Goal: Transaction & Acquisition: Download file/media

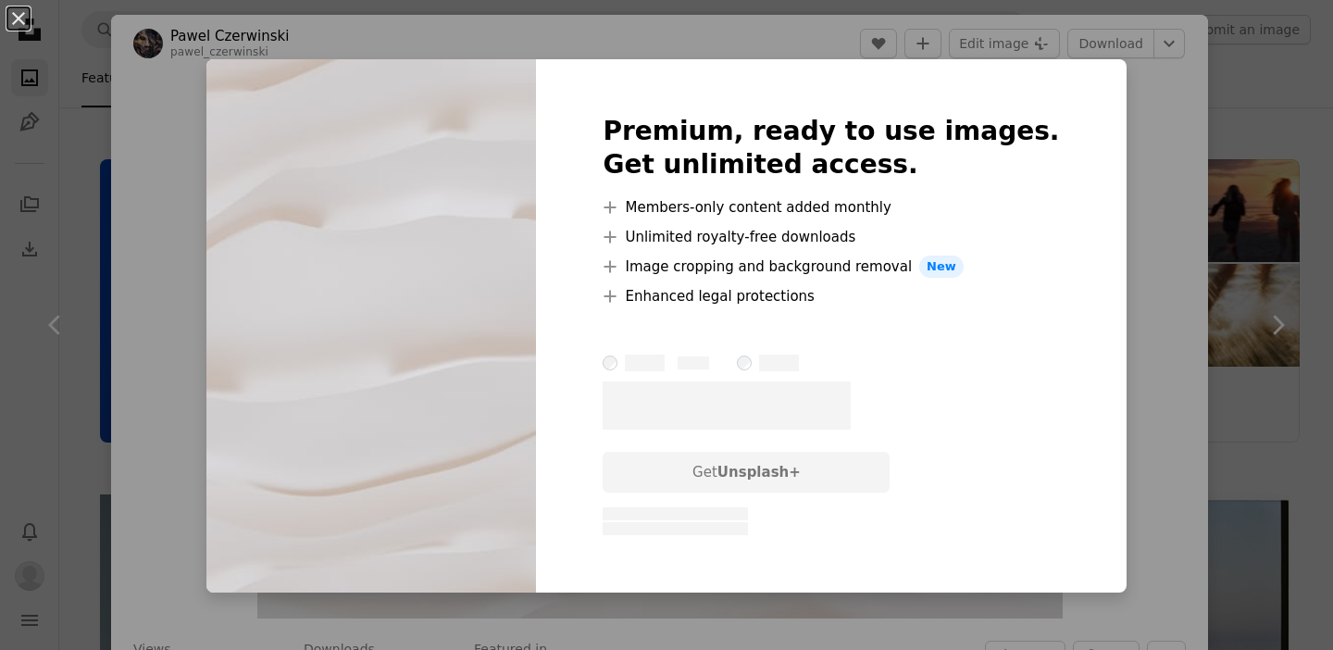
scroll to position [533, 0]
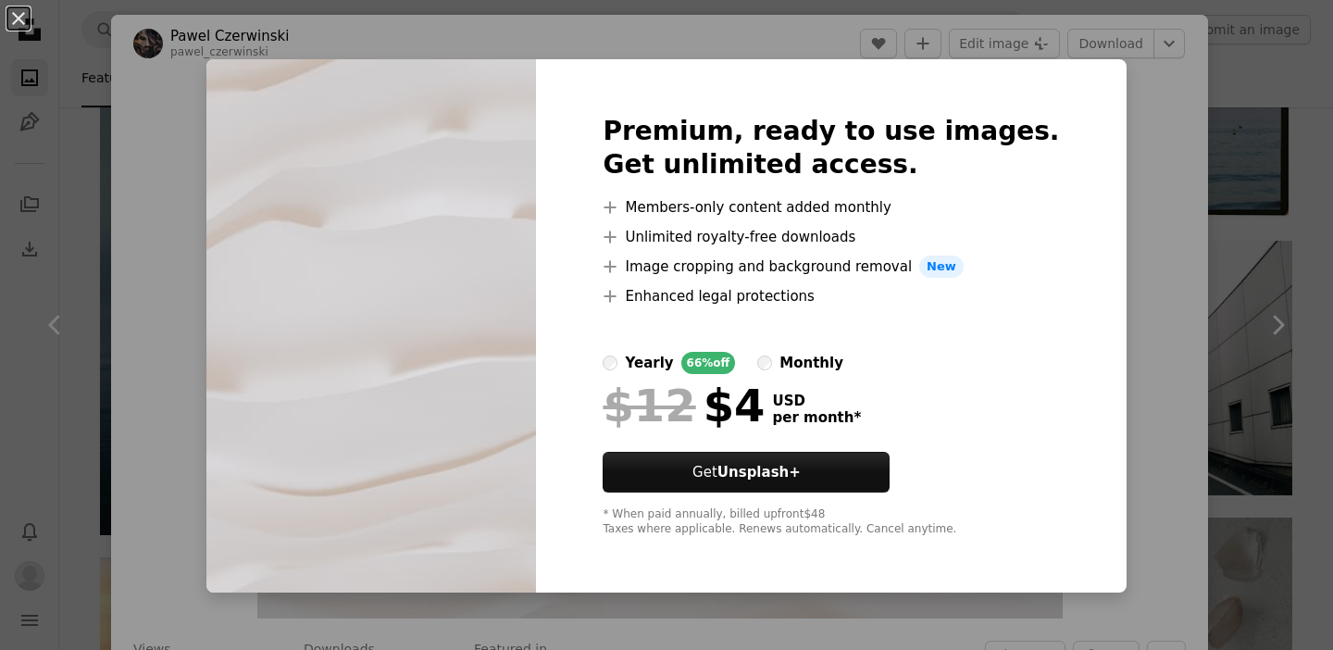
click at [1136, 136] on div "An X shape Premium, ready to use images. Get unlimited access. A plus sign Memb…" at bounding box center [666, 325] width 1333 height 650
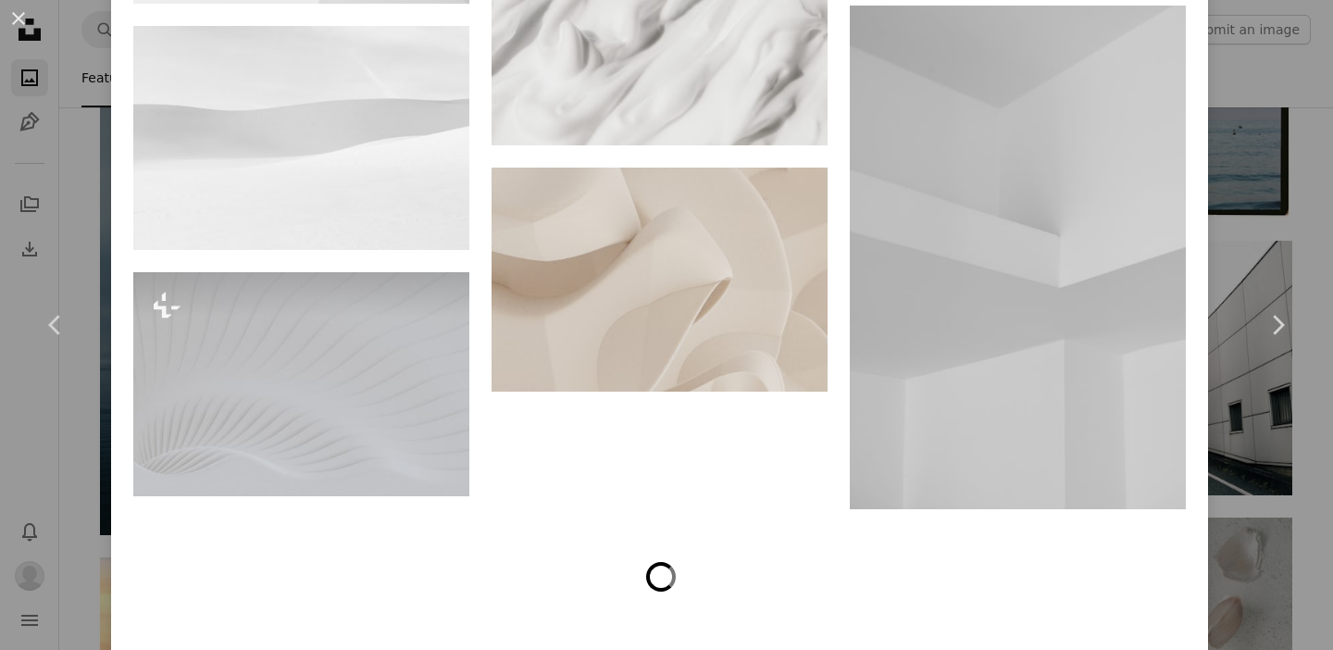
scroll to position [7218, 0]
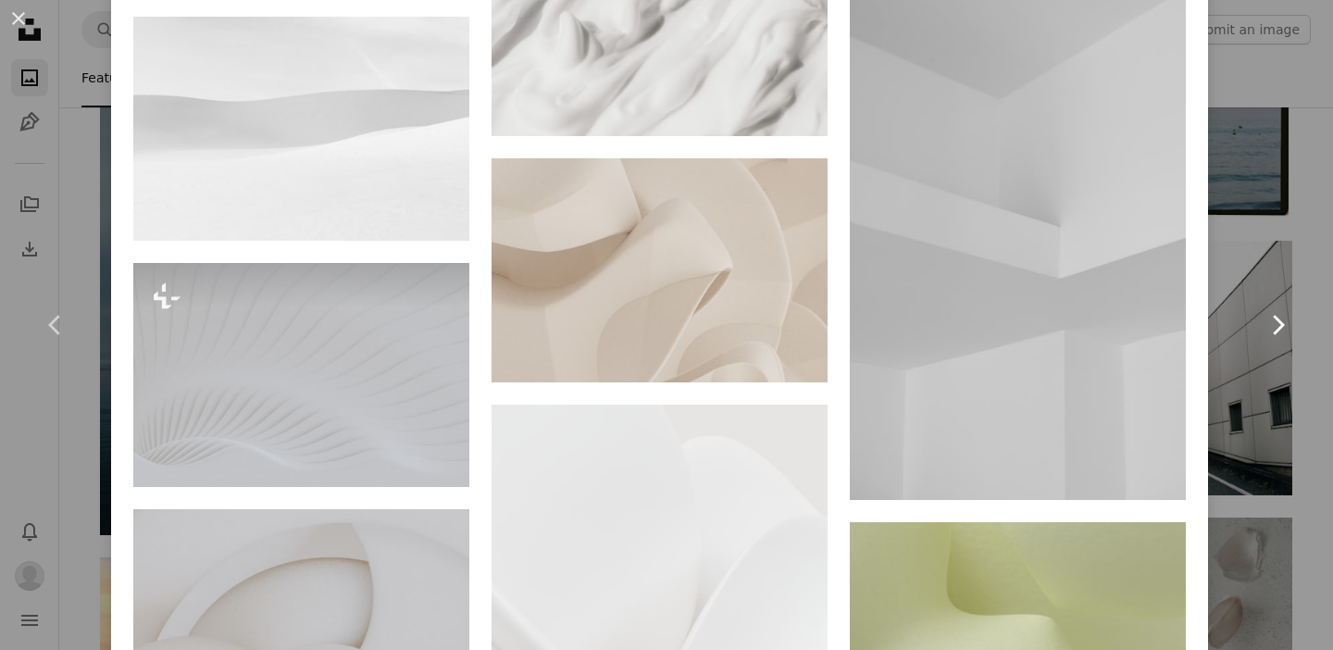
click at [1251, 237] on link "Chevron right" at bounding box center [1277, 325] width 111 height 178
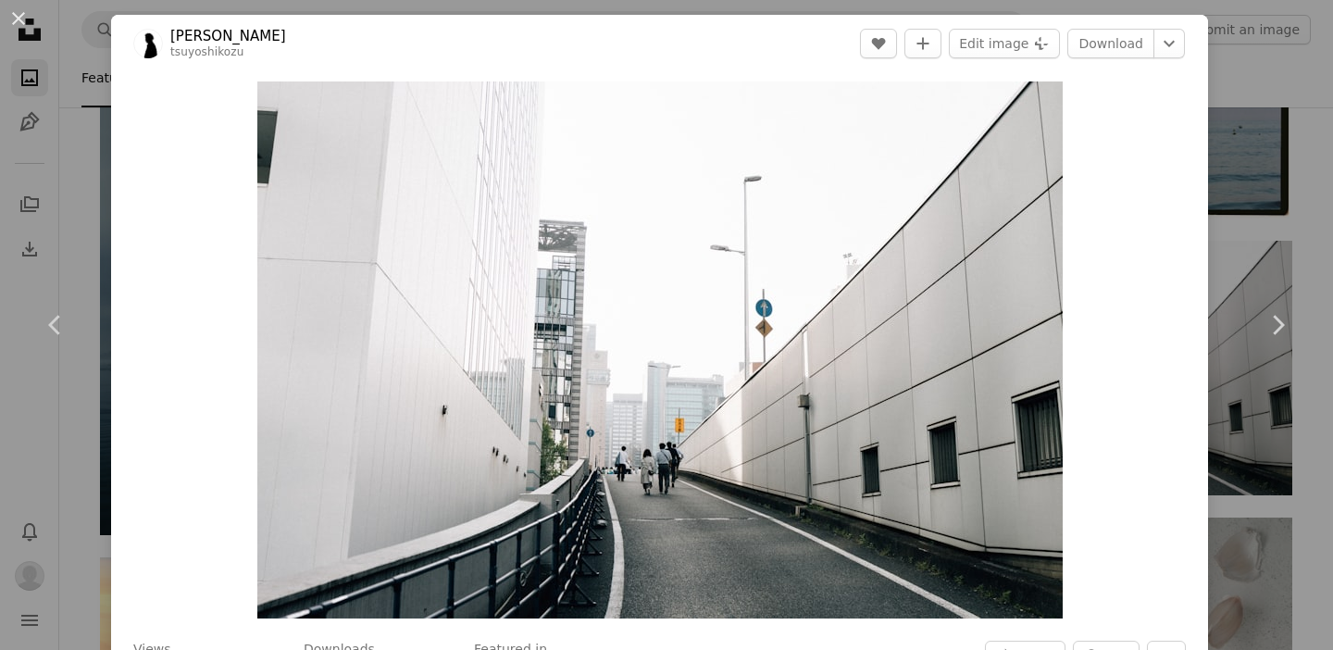
click at [1251, 232] on div "An X shape Chevron left Chevron right [PERSON_NAME] A heart A plus sign Edit im…" at bounding box center [666, 325] width 1333 height 650
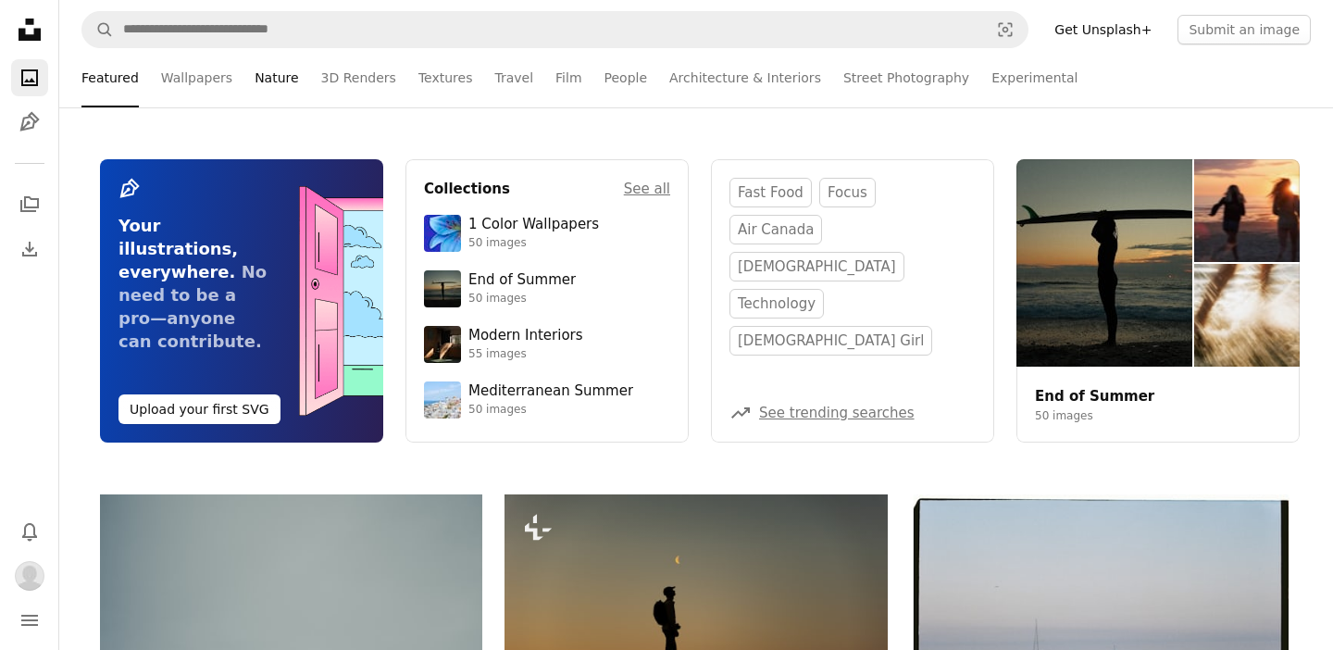
click at [261, 75] on link "Nature" at bounding box center [277, 77] width 44 height 59
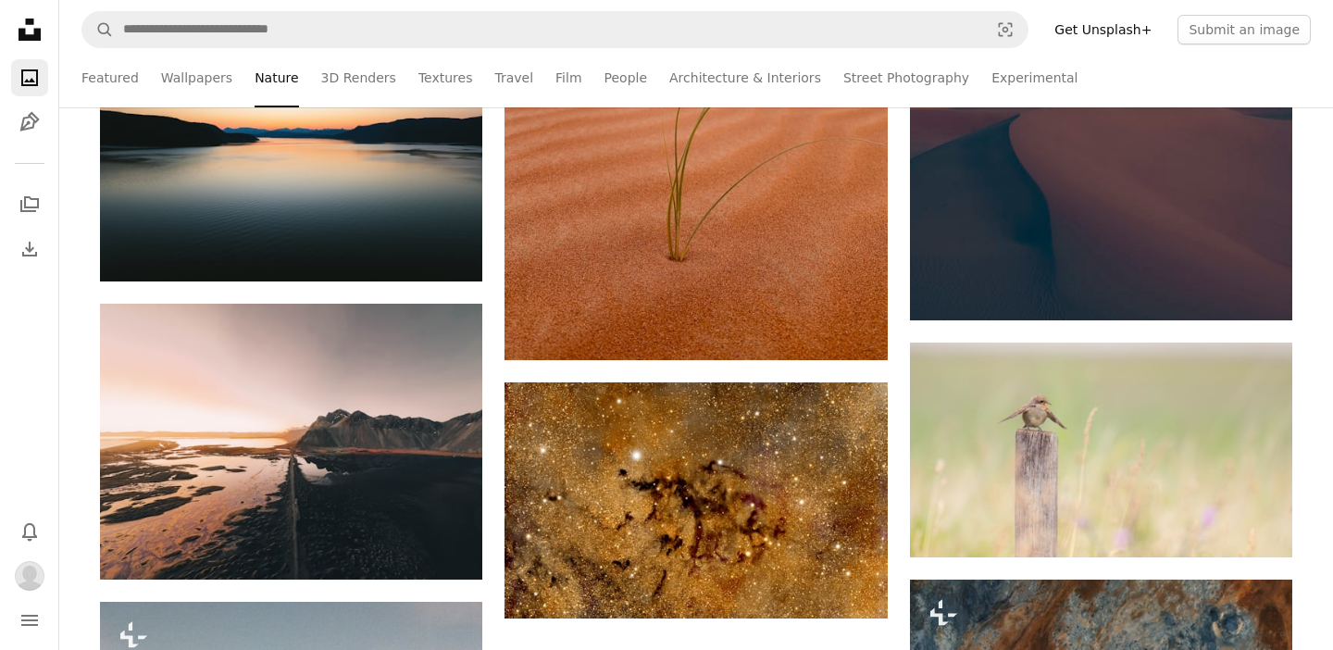
scroll to position [11282, 0]
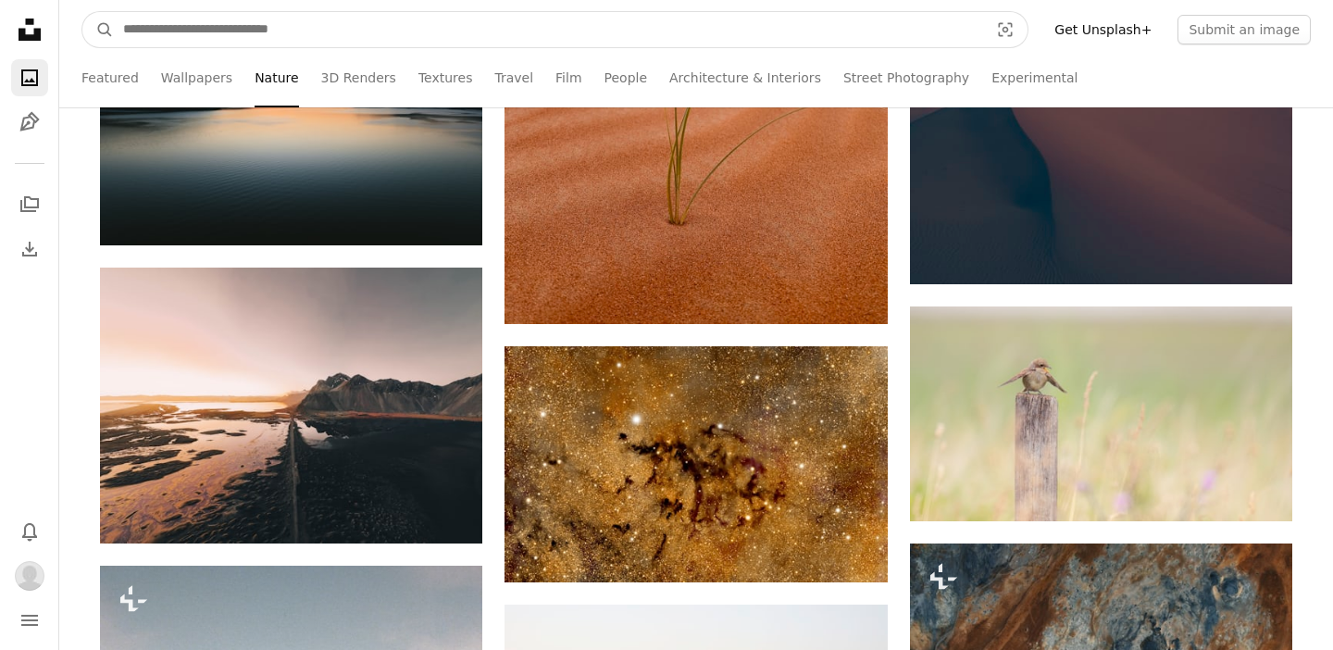
click at [421, 44] on input "Find visuals sitewide" at bounding box center [548, 29] width 869 height 35
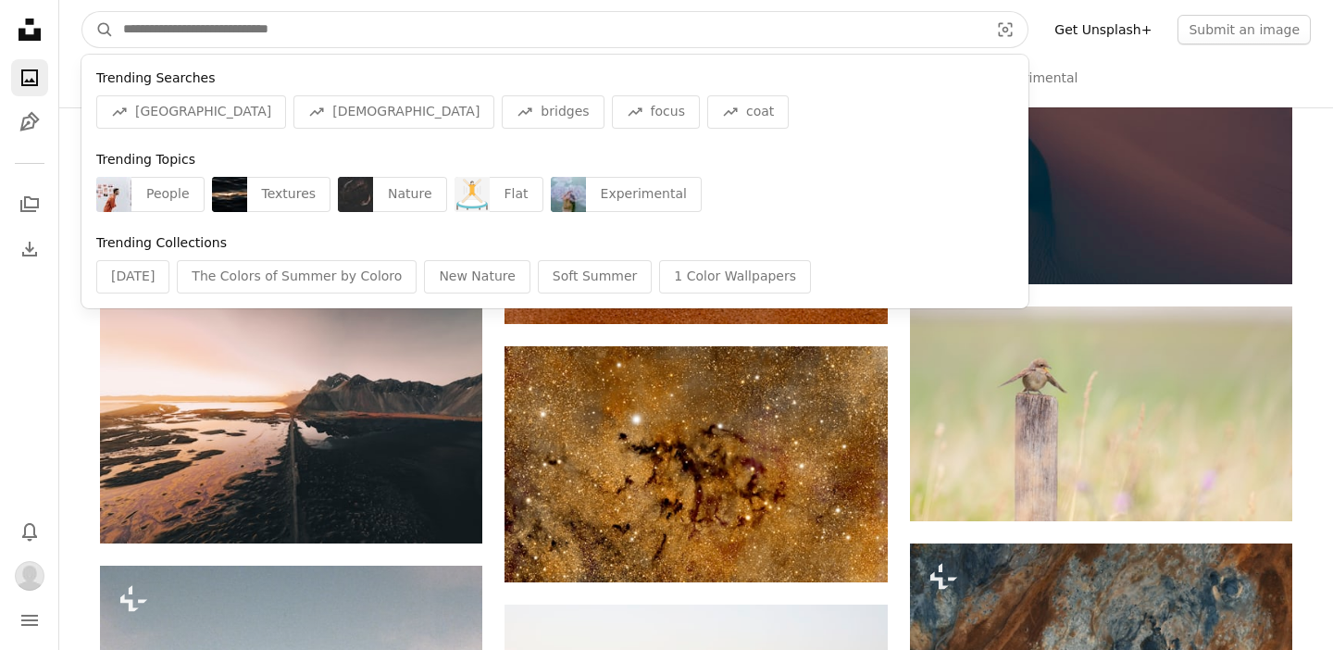
type input "*"
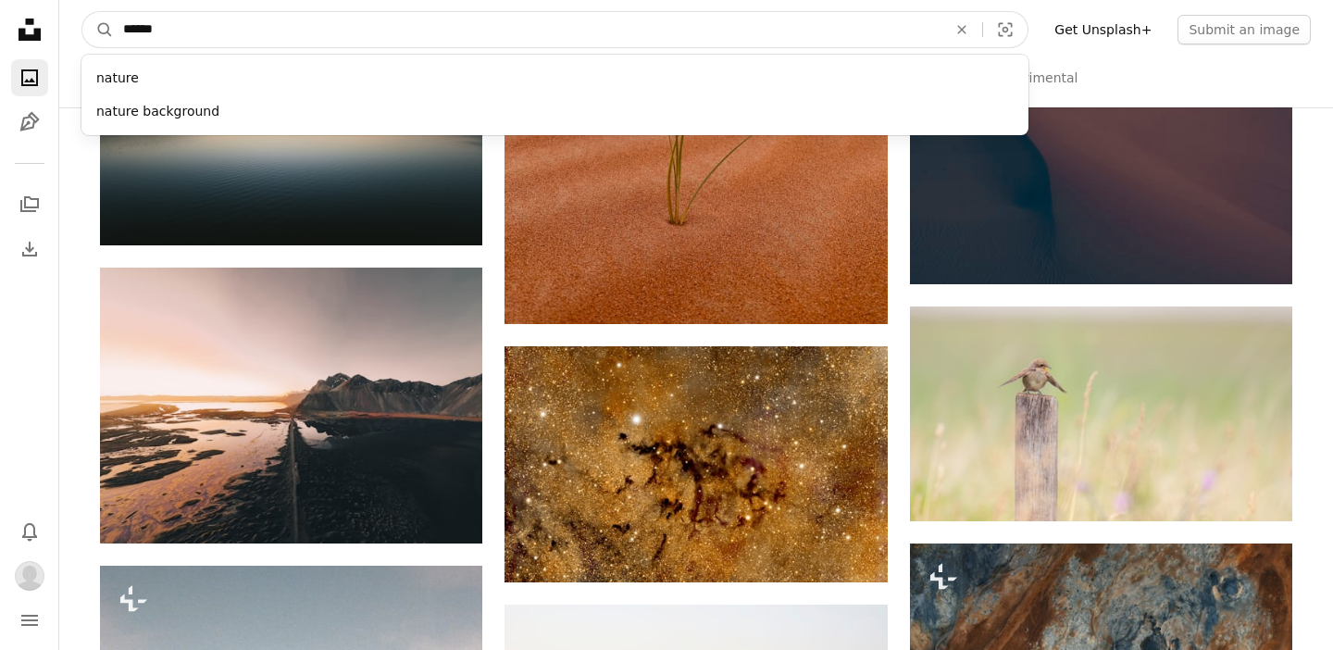
type input "******"
click at [98, 30] on button "A magnifying glass" at bounding box center [97, 29] width 31 height 35
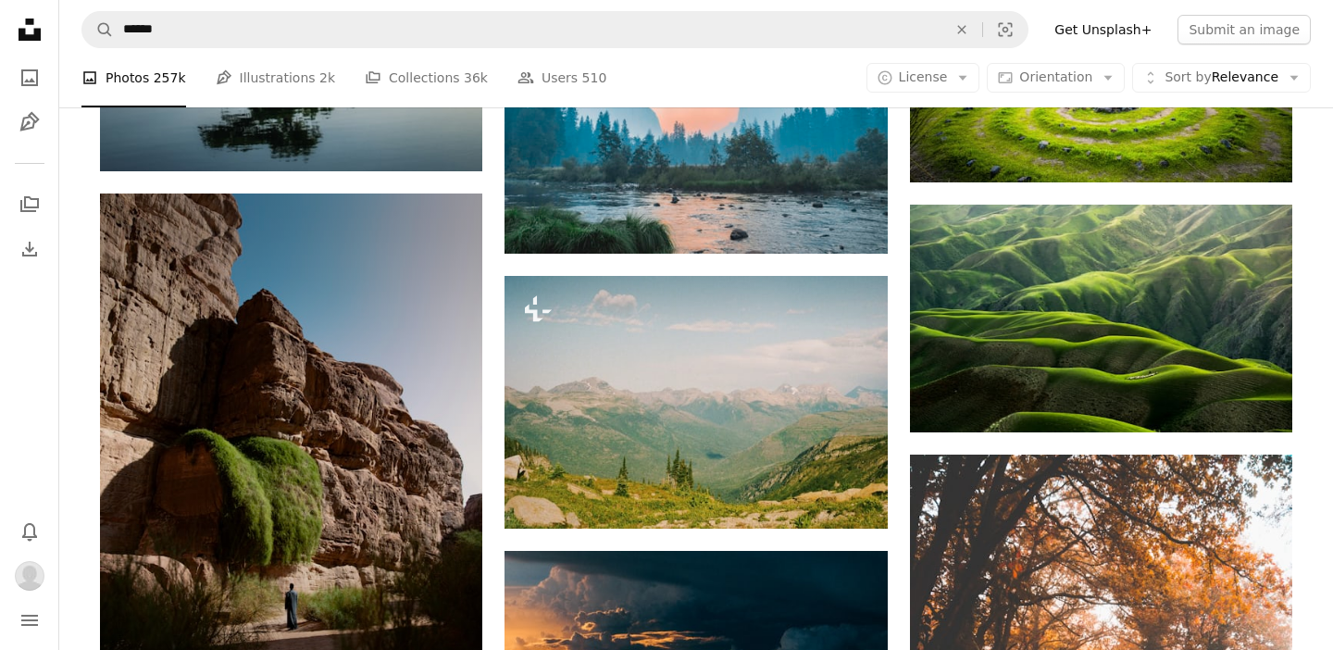
scroll to position [4009, 0]
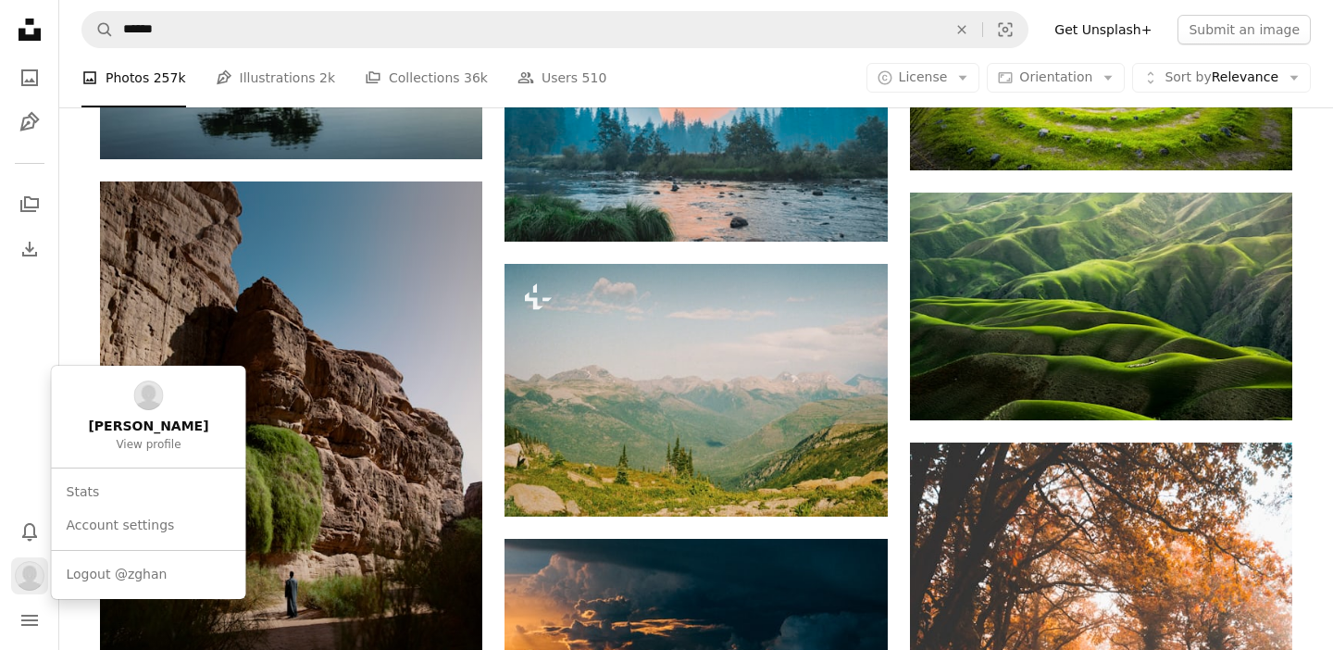
click at [32, 560] on button "Profile" at bounding box center [29, 575] width 37 height 37
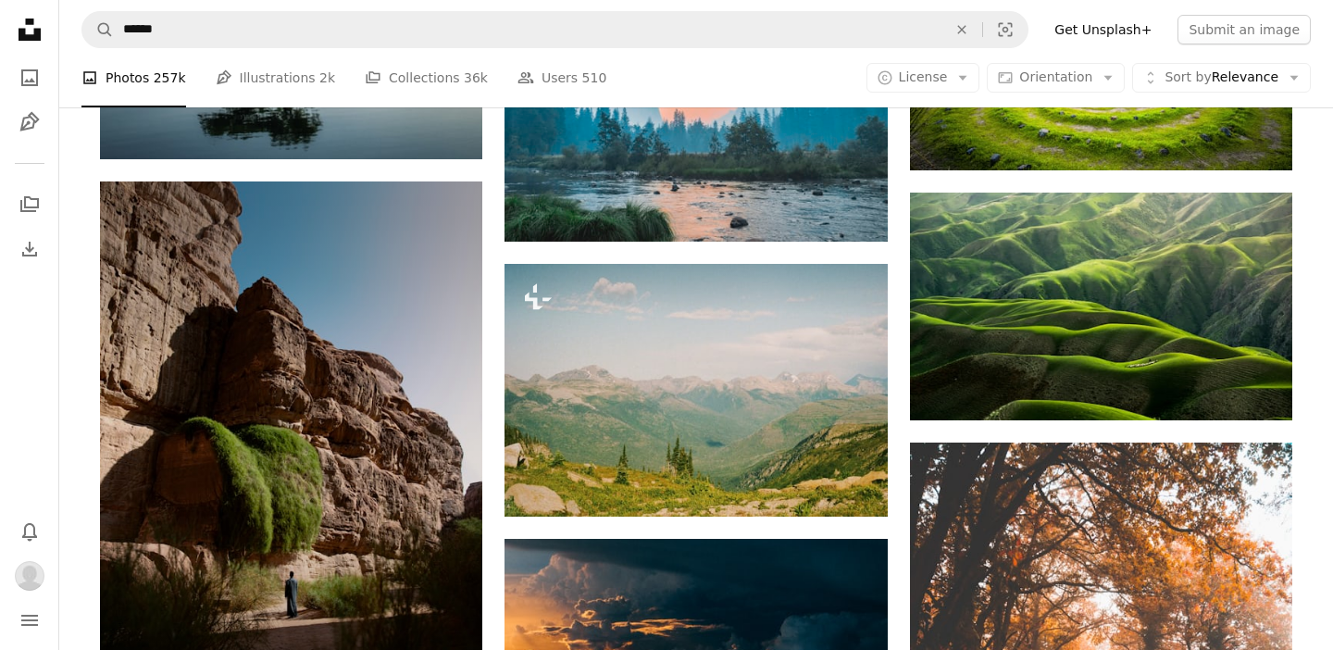
click at [44, 335] on body "Unsplash logo Unsplash Home A photo Pen Tool A stack of folders Download Bell n…" at bounding box center [666, 475] width 1333 height 8969
click at [17, 78] on link "A photo" at bounding box center [29, 77] width 37 height 37
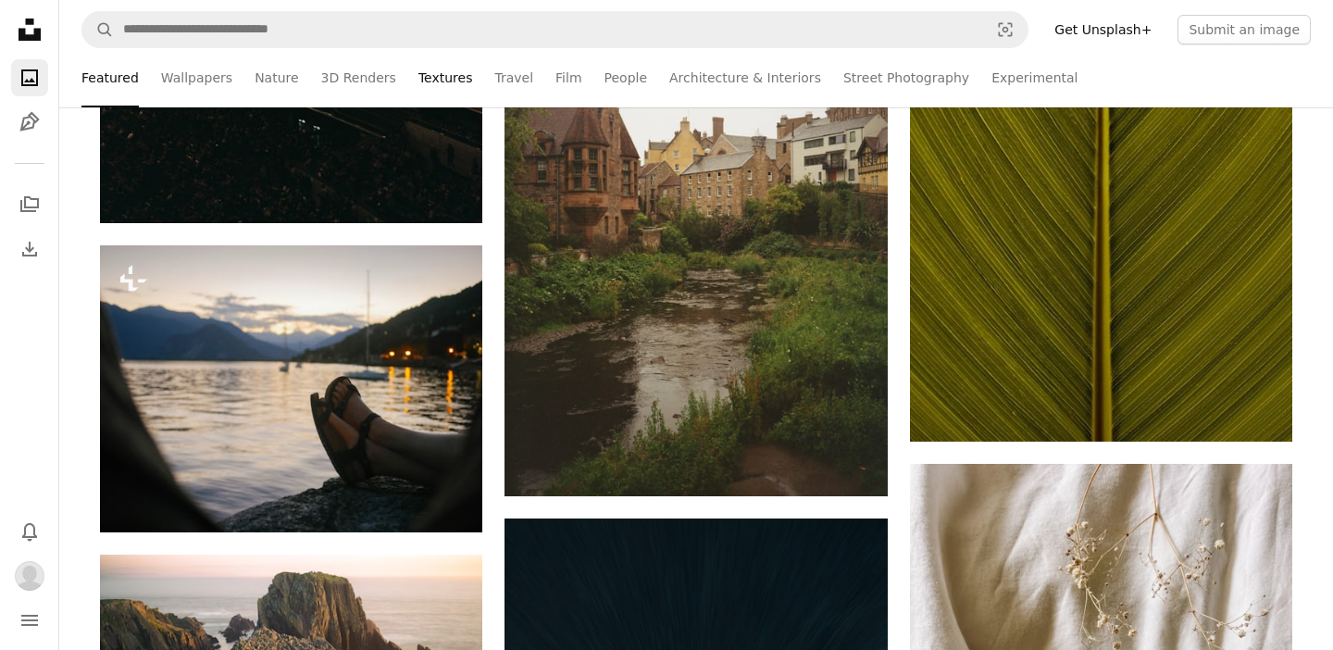
scroll to position [3504, 0]
click at [429, 68] on link "Textures" at bounding box center [445, 77] width 55 height 59
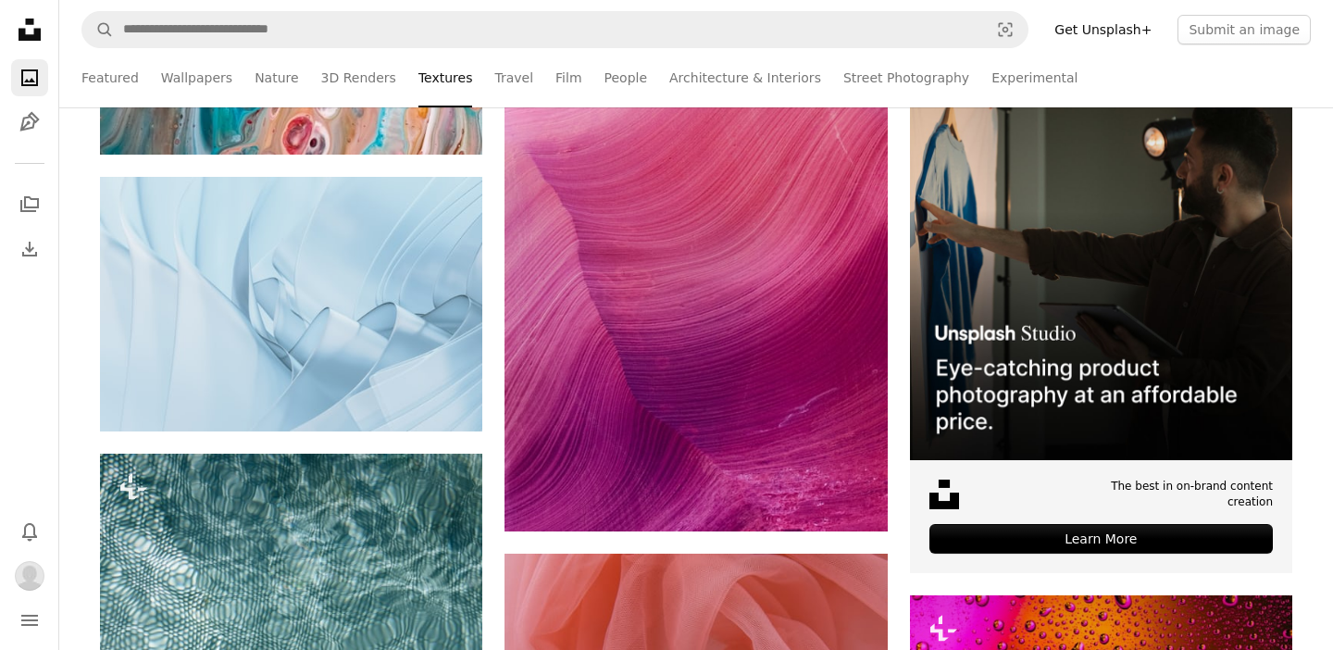
scroll to position [7715, 0]
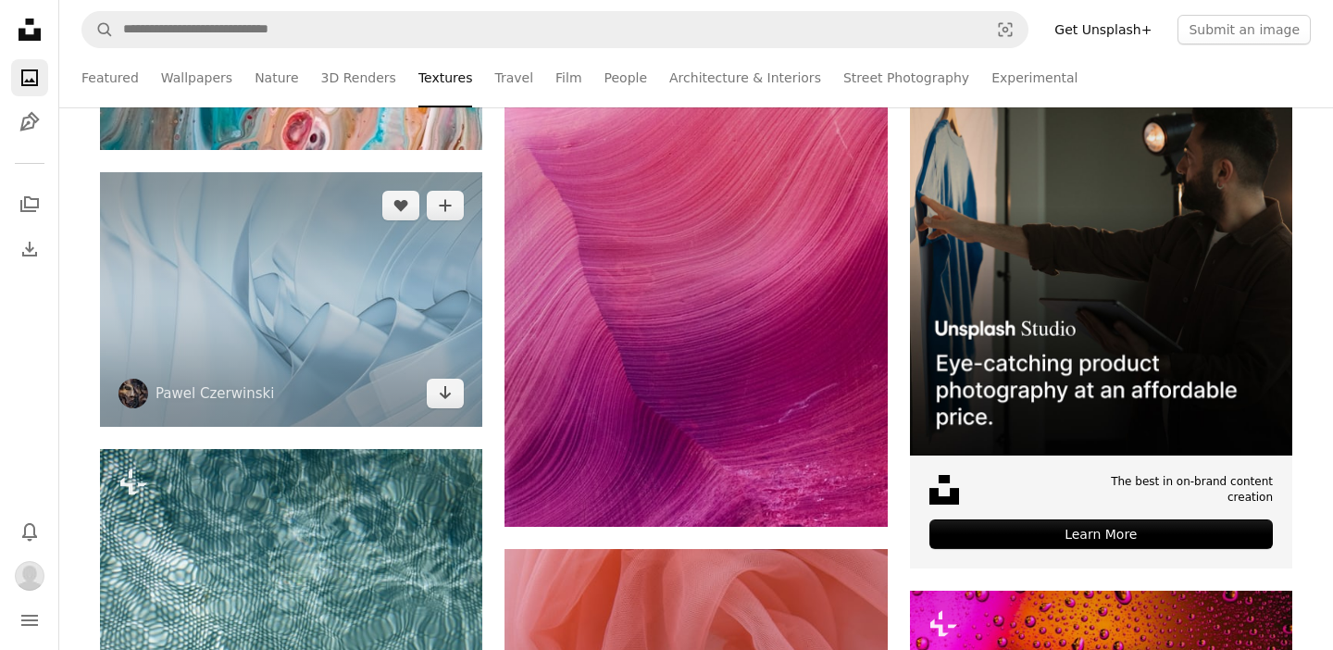
click at [407, 303] on img at bounding box center [291, 299] width 382 height 255
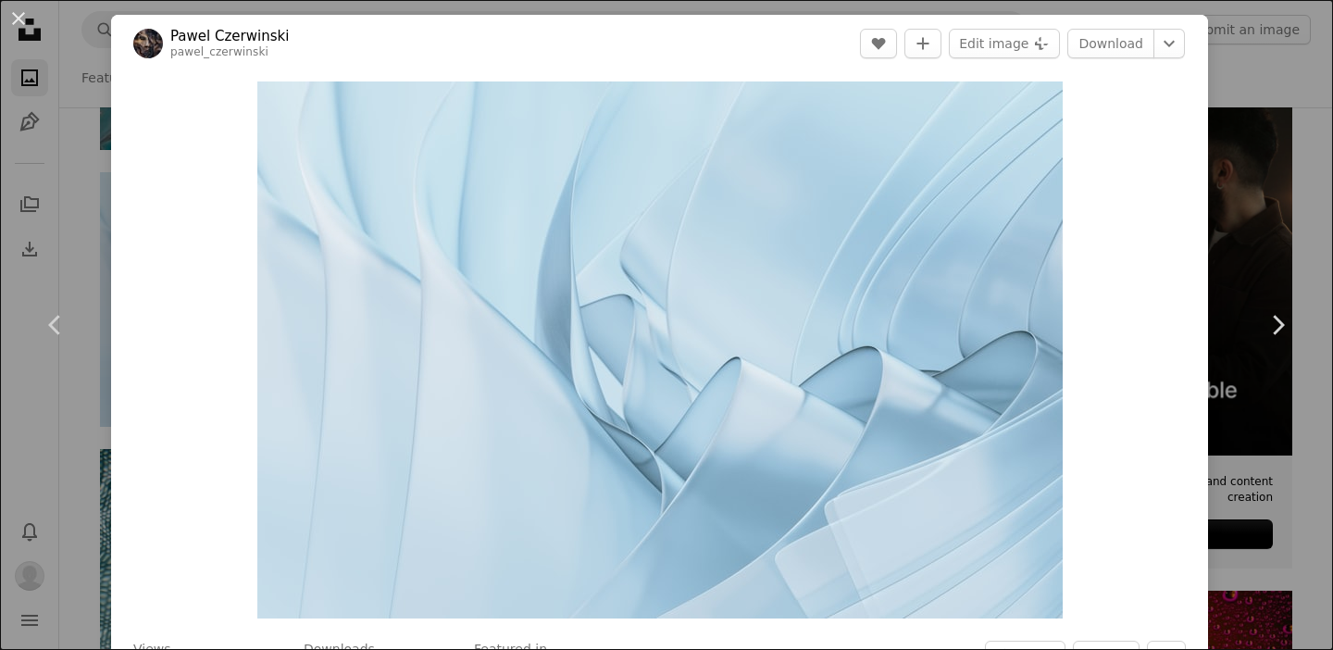
click at [1235, 157] on div "An X shape Chevron left Chevron right [PERSON_NAME] pawel_czerwinski A heart A …" at bounding box center [666, 325] width 1333 height 650
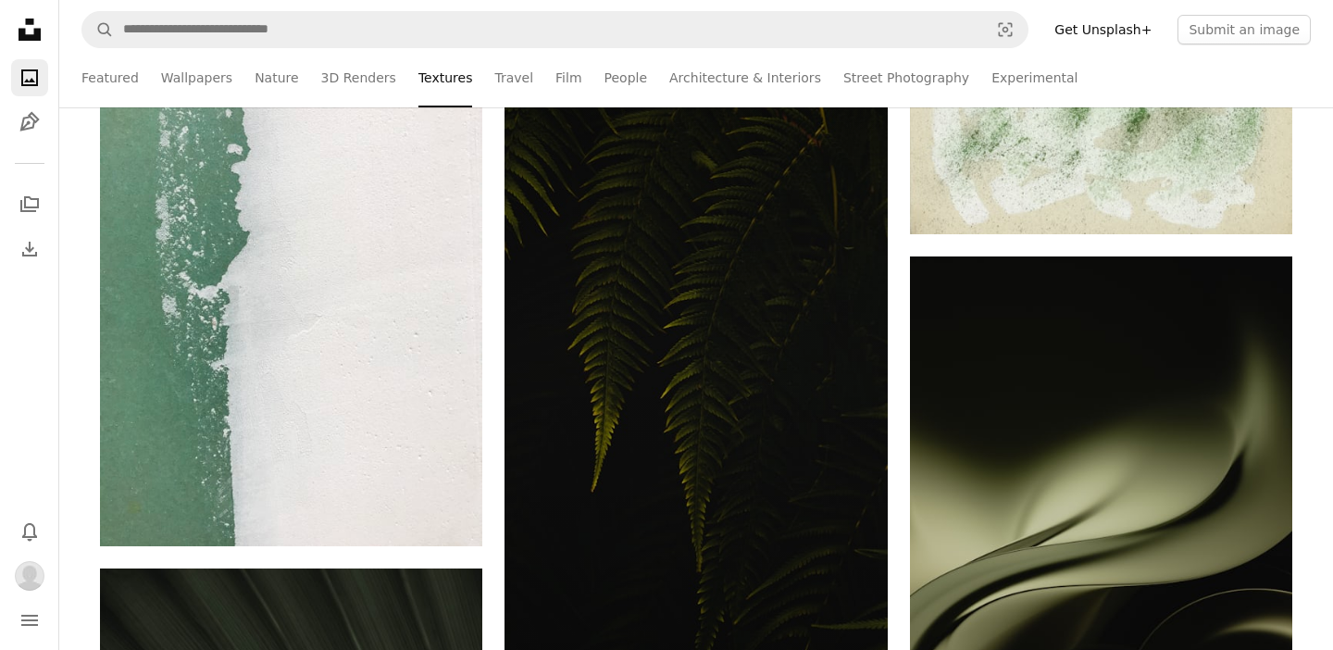
scroll to position [20479, 0]
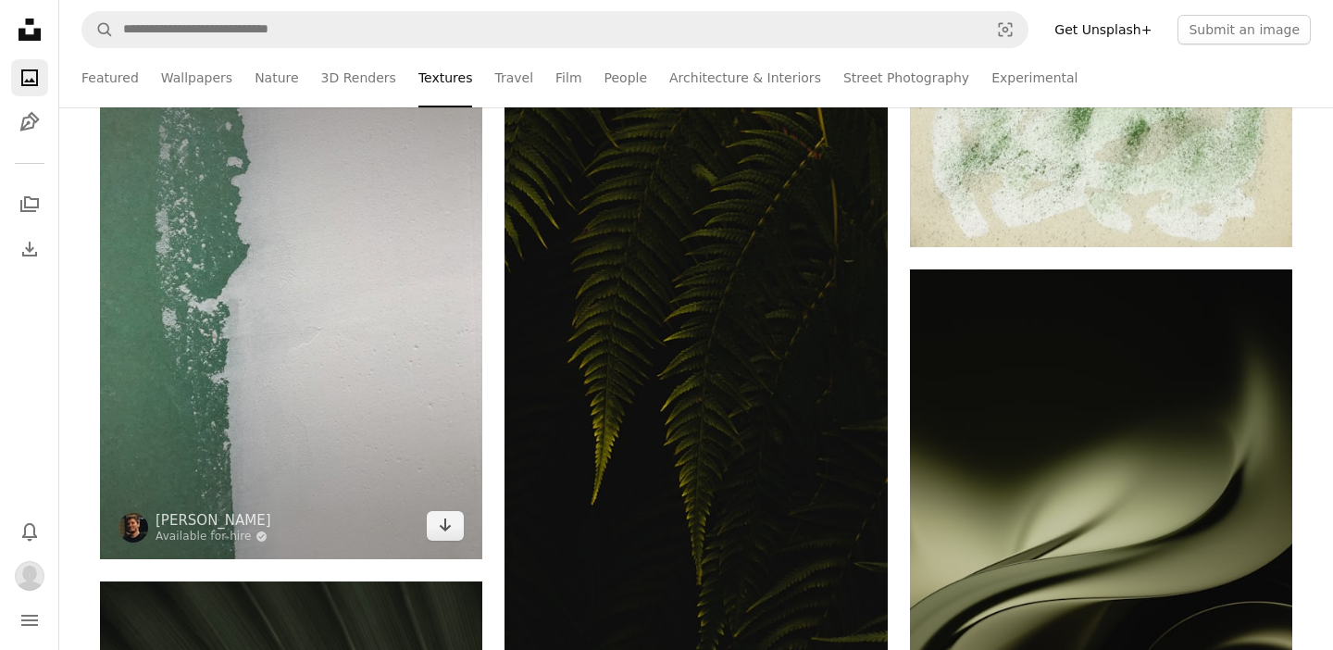
click at [374, 290] on img at bounding box center [291, 303] width 382 height 510
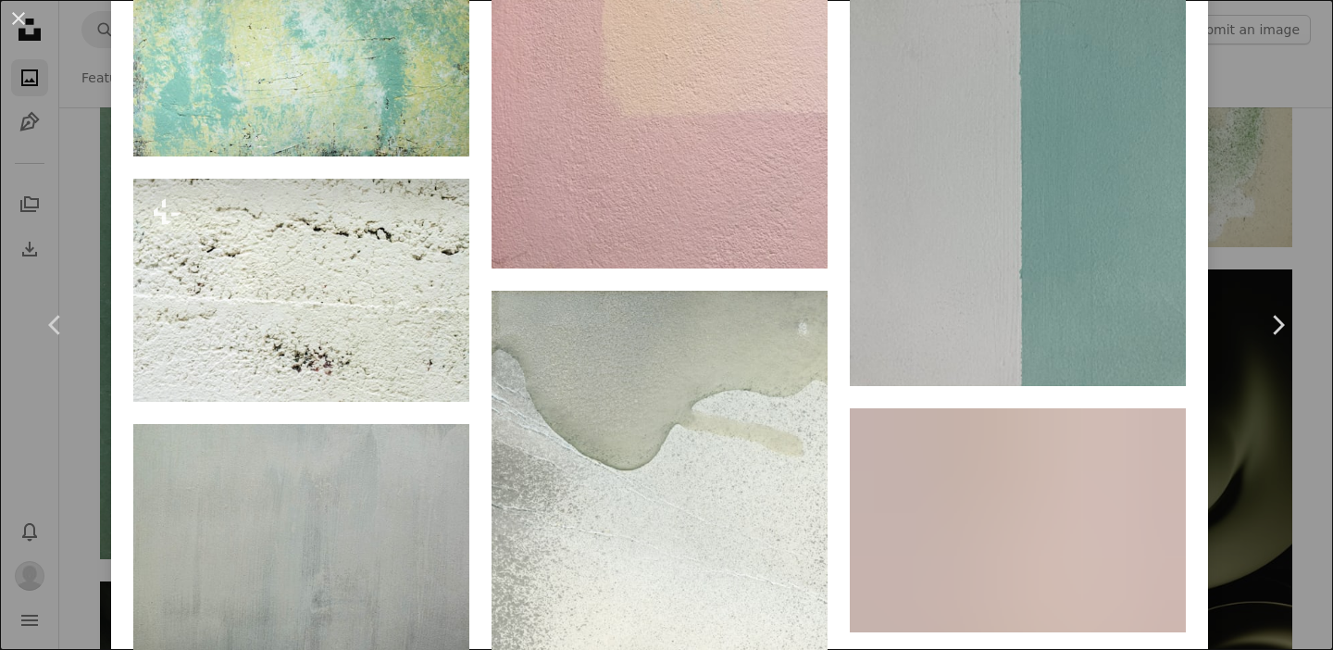
scroll to position [3788, 0]
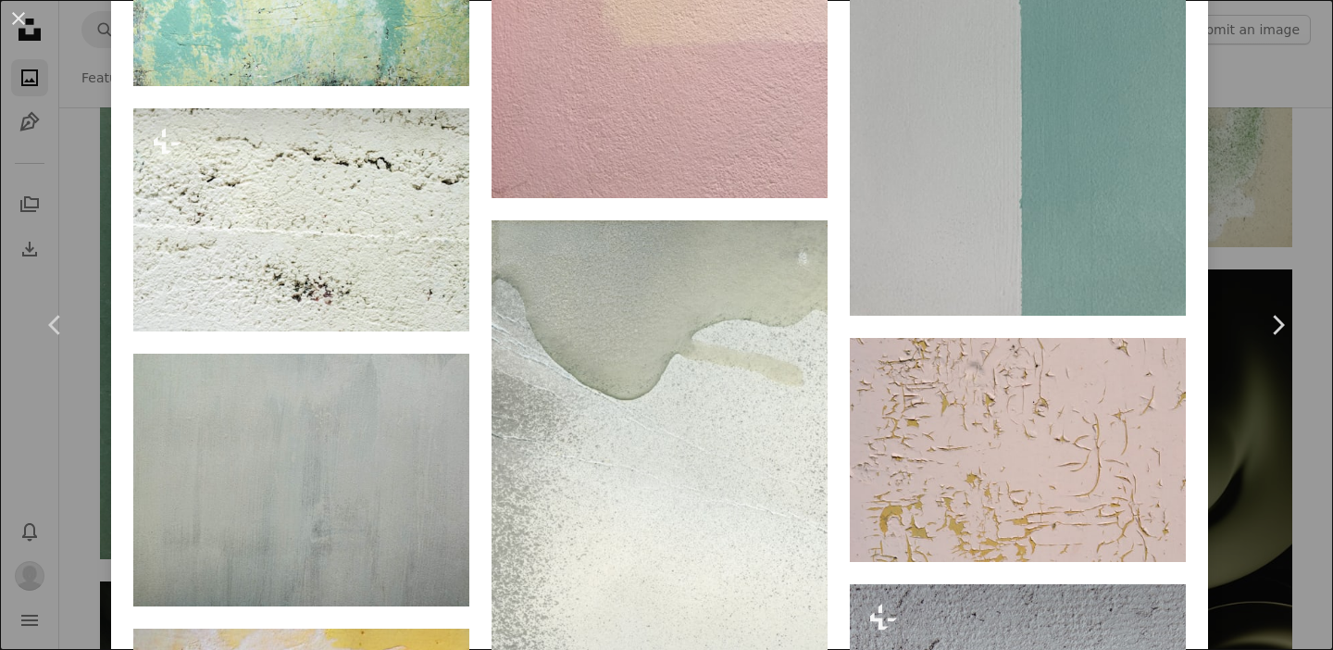
click at [1254, 103] on div "An X shape Chevron left Chevron right [PERSON_NAME] Available for hire A checkm…" at bounding box center [666, 325] width 1333 height 650
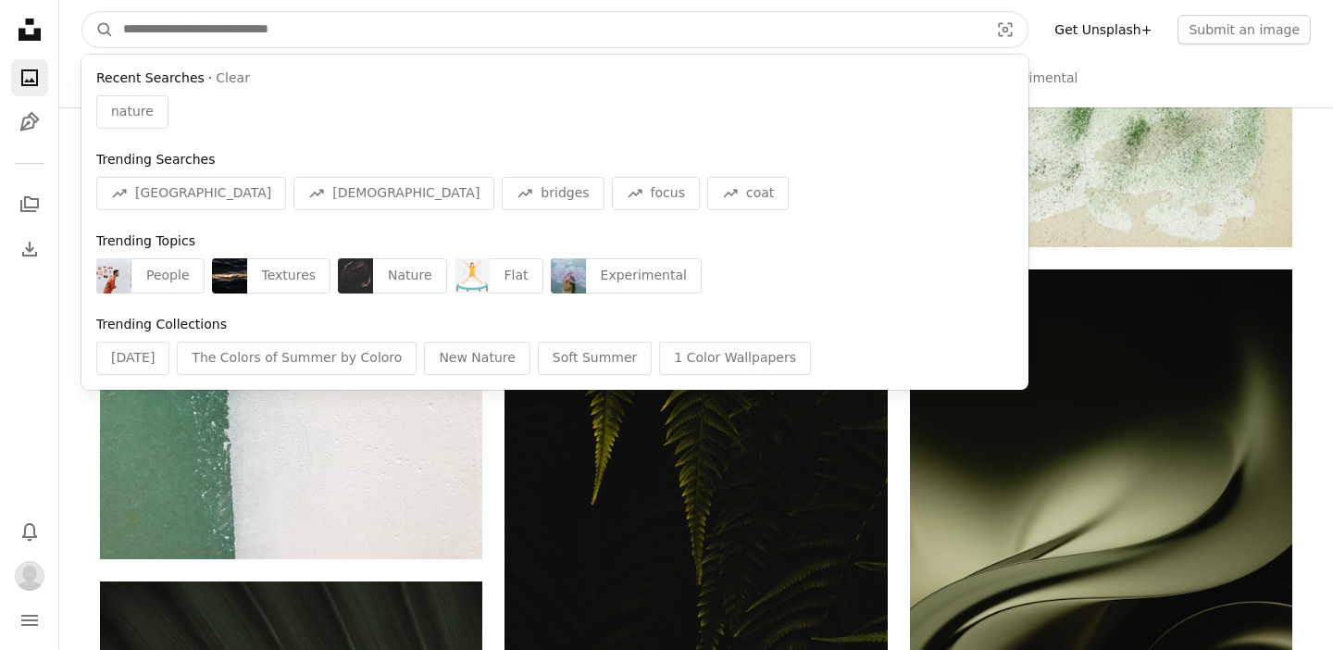
click at [926, 38] on input "Find visuals sitewide" at bounding box center [548, 29] width 869 height 35
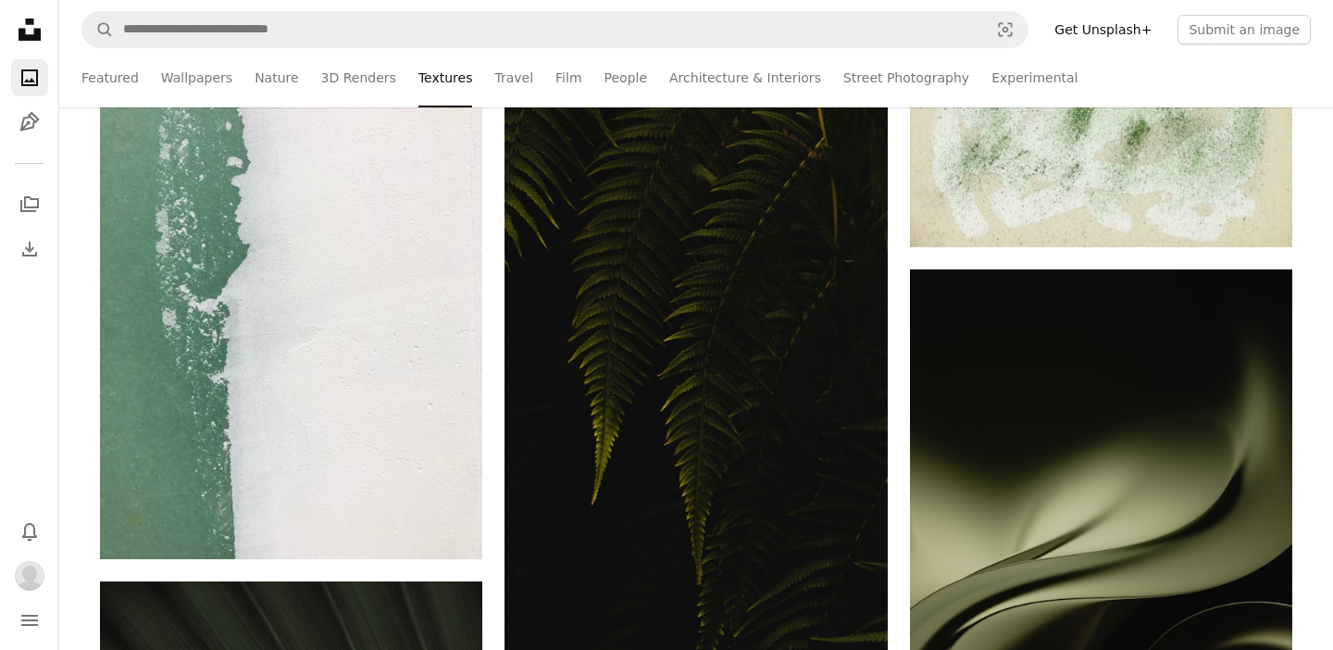
click at [1118, 91] on ul "Featured Wallpapers Nature 3D Renders Textures Travel Film People Architecture …" at bounding box center [736, 77] width 1150 height 59
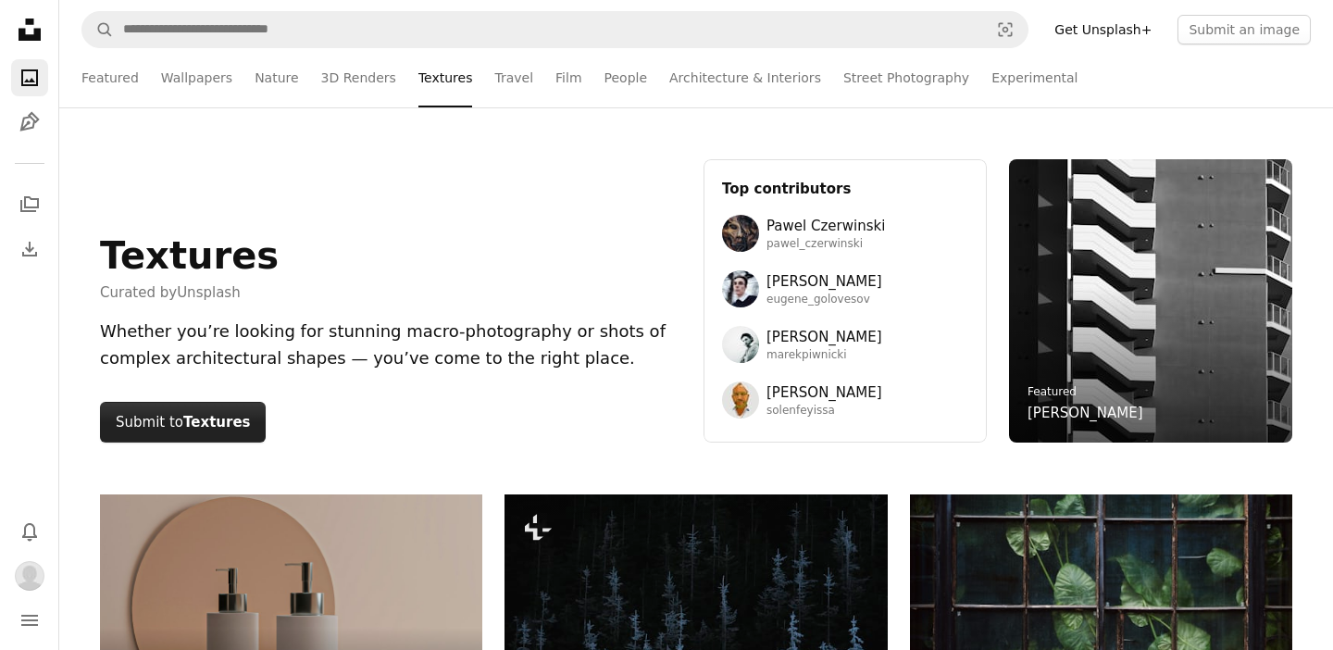
click at [228, 435] on button "Submit to Textures" at bounding box center [183, 422] width 166 height 41
click at [100, 85] on link "Featured" at bounding box center [109, 77] width 57 height 59
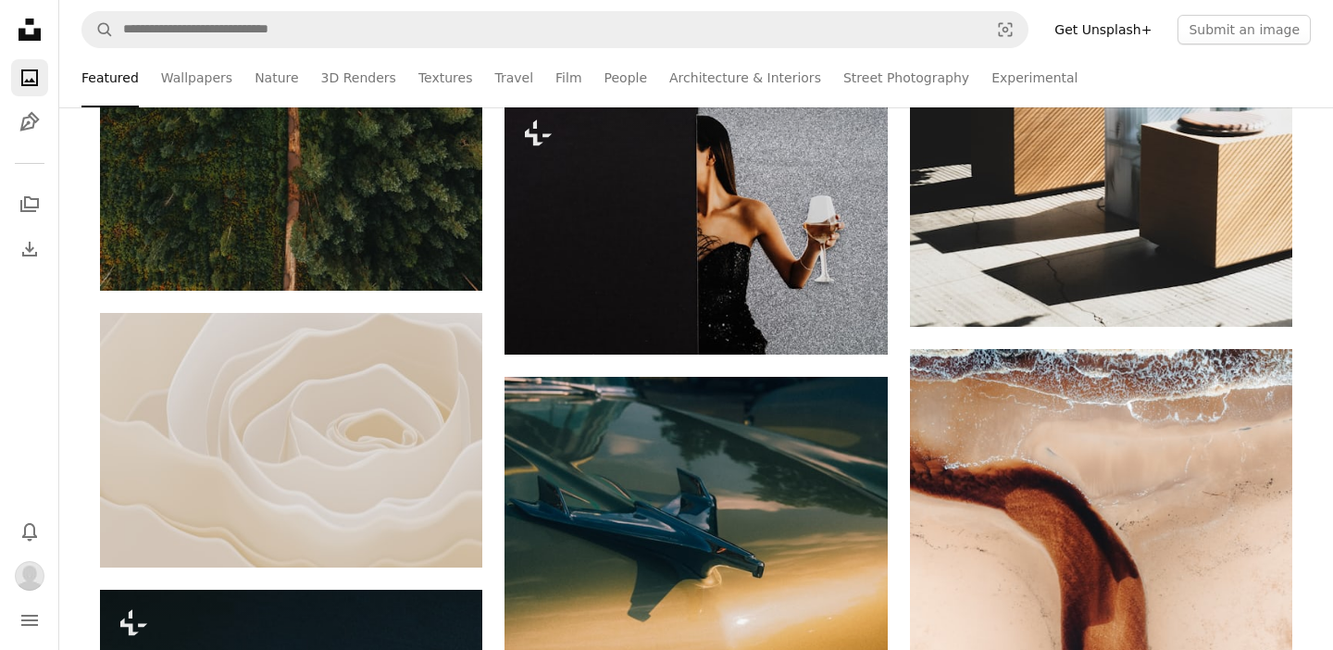
scroll to position [7972, 0]
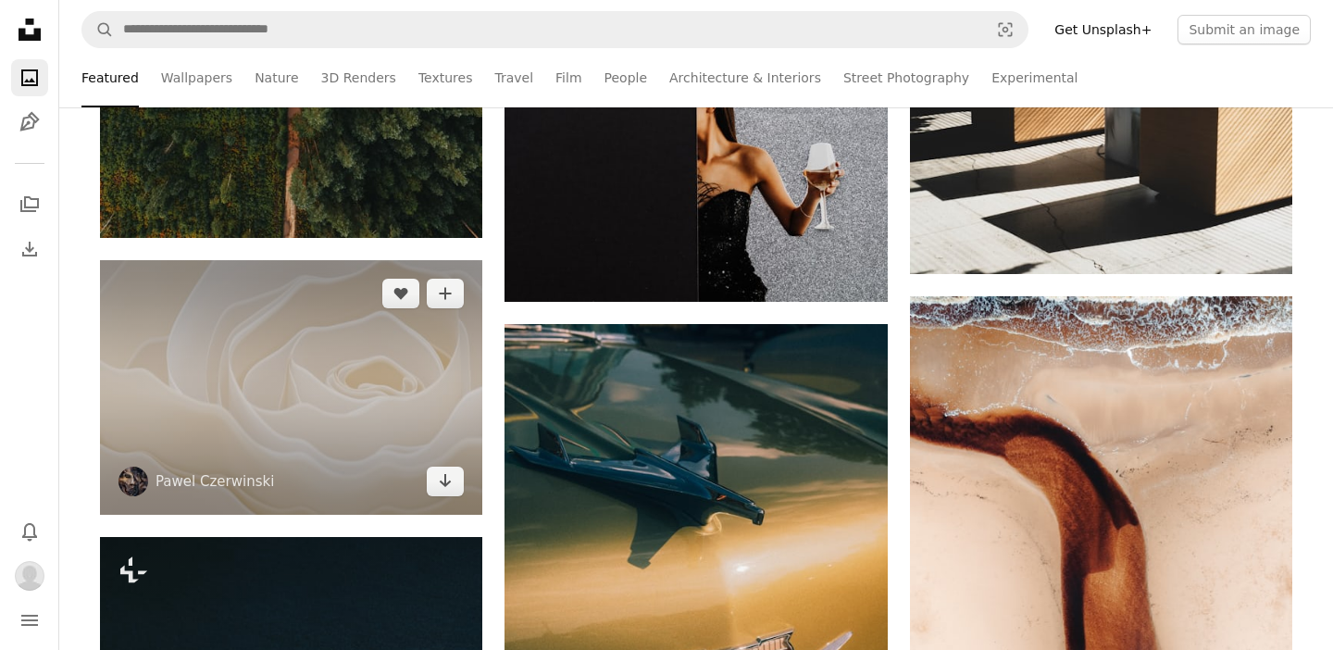
click at [272, 392] on img at bounding box center [291, 387] width 382 height 255
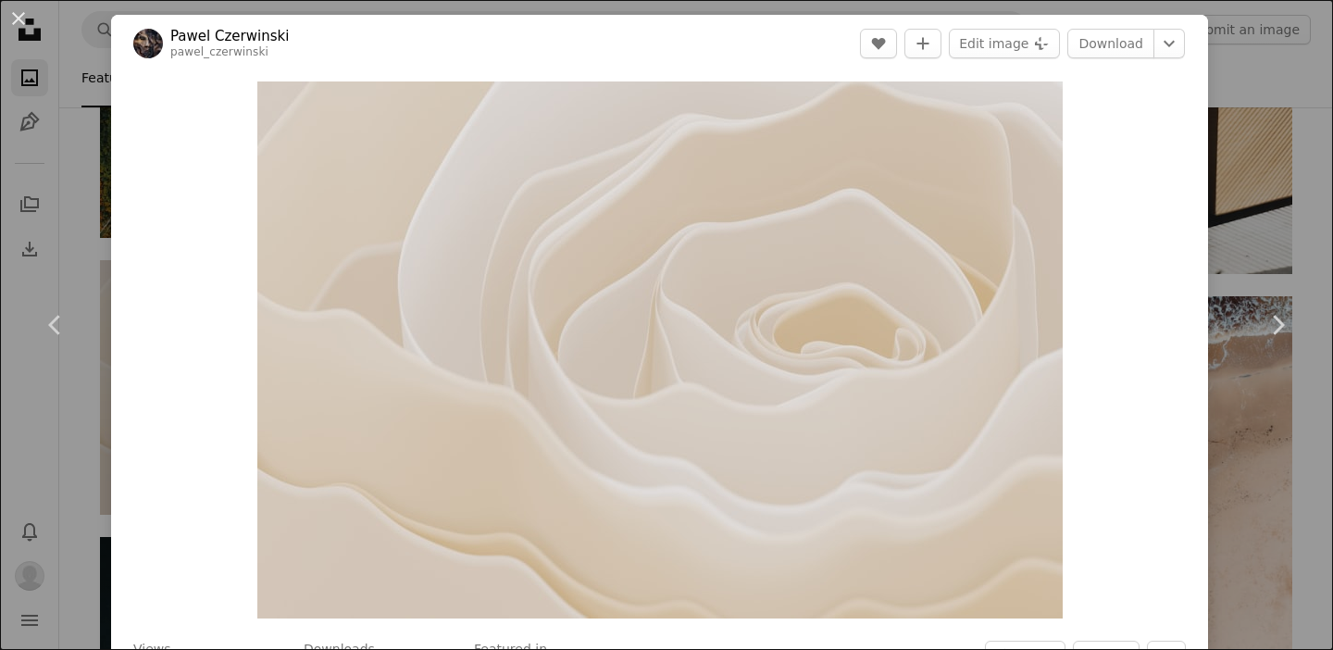
click at [1289, 485] on div "An X shape Chevron left Chevron right [PERSON_NAME] pawel_czerwinski A heart A …" at bounding box center [666, 325] width 1333 height 650
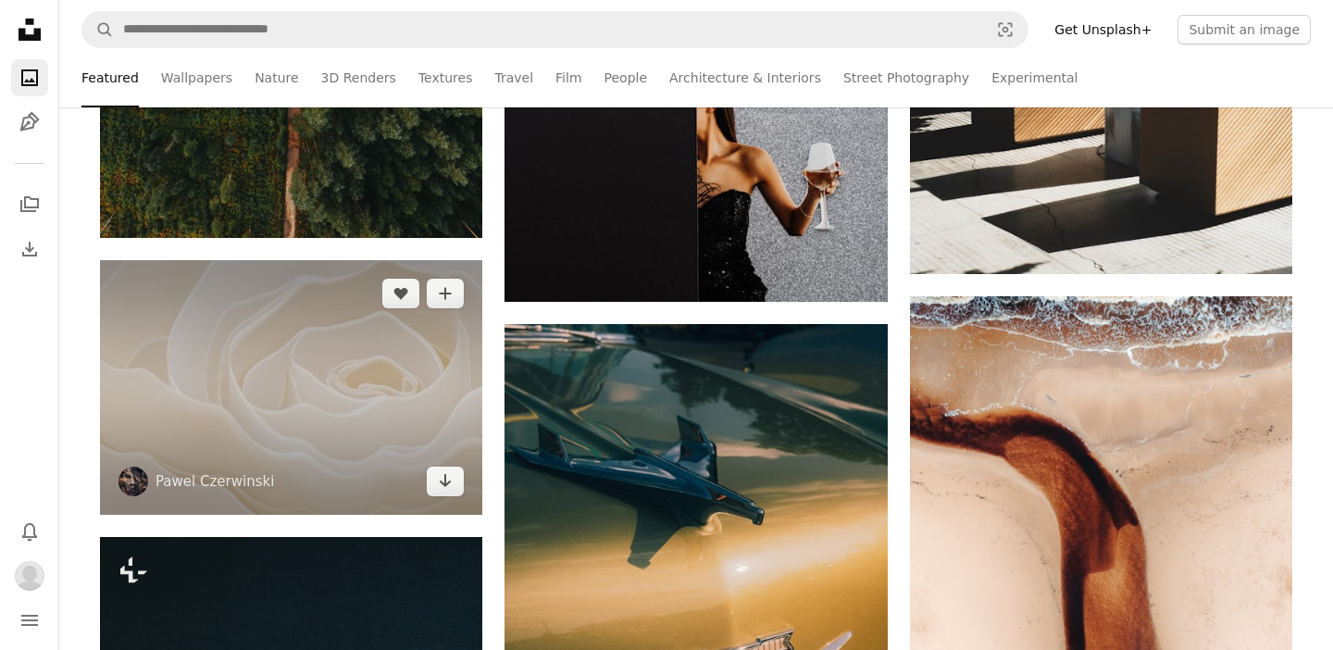
click at [362, 331] on img at bounding box center [291, 387] width 382 height 255
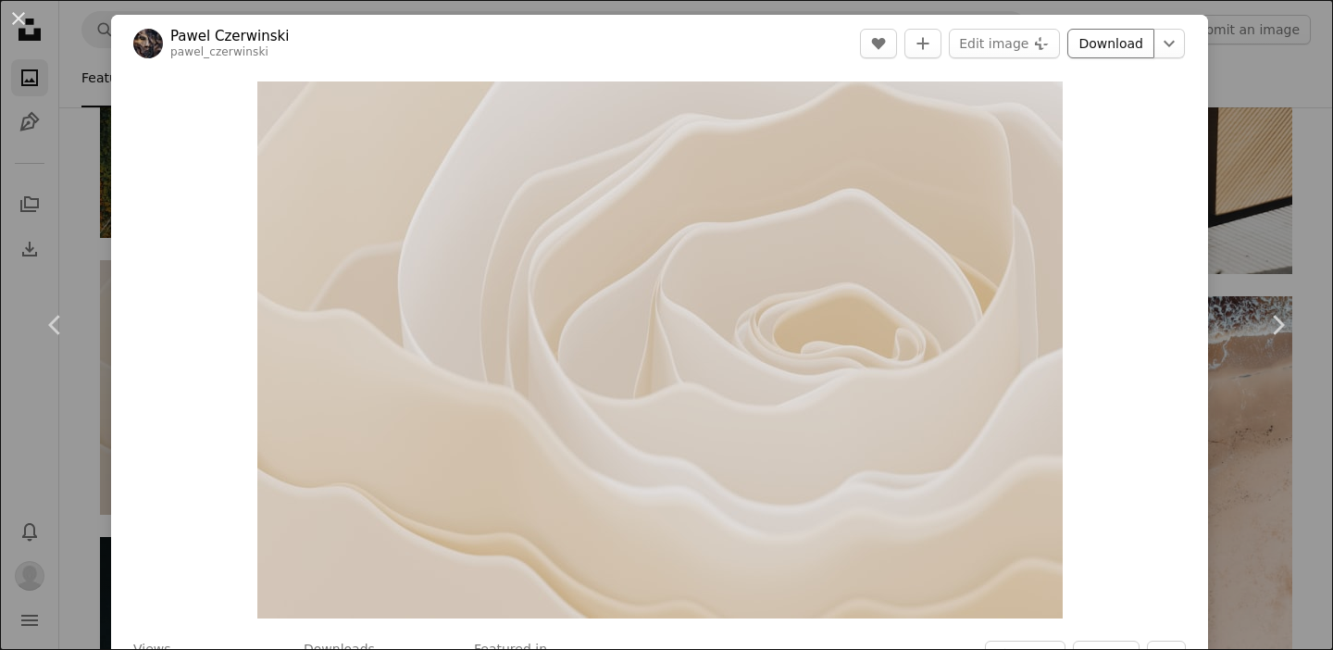
click at [1097, 41] on link "Download" at bounding box center [1110, 44] width 87 height 30
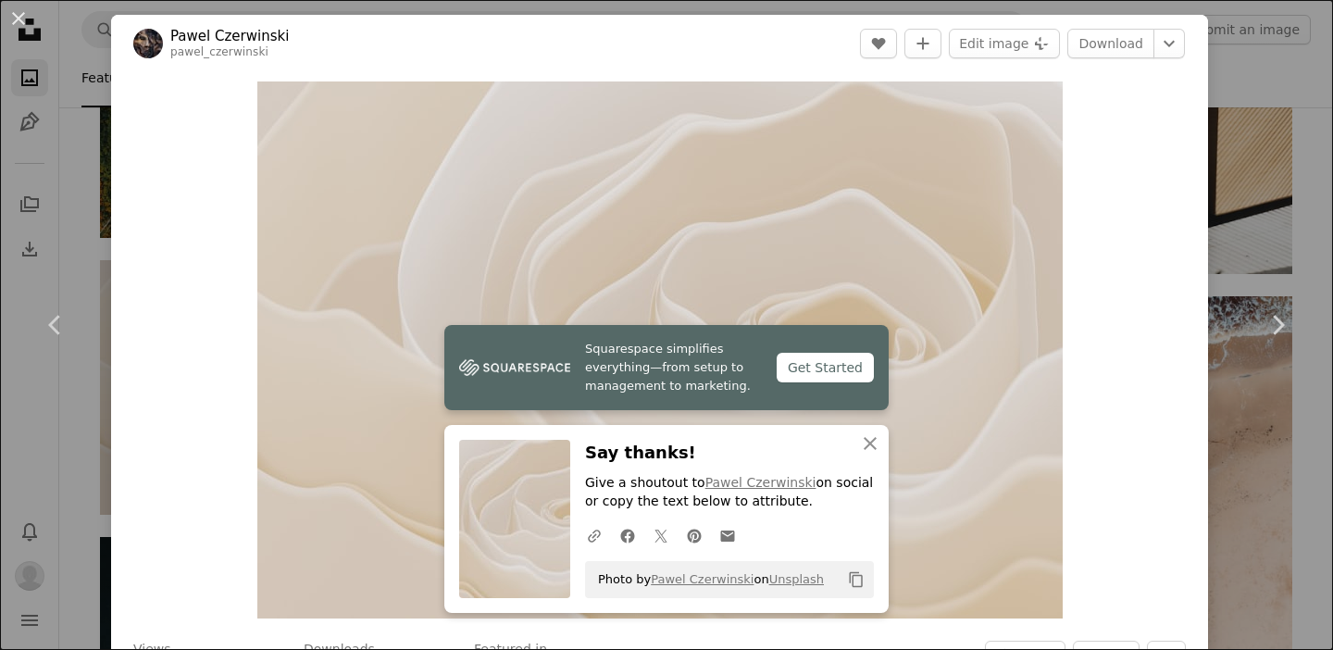
click at [1315, 180] on div "An X shape Chevron left Chevron right Squarespace simplifies everything—from se…" at bounding box center [666, 325] width 1333 height 650
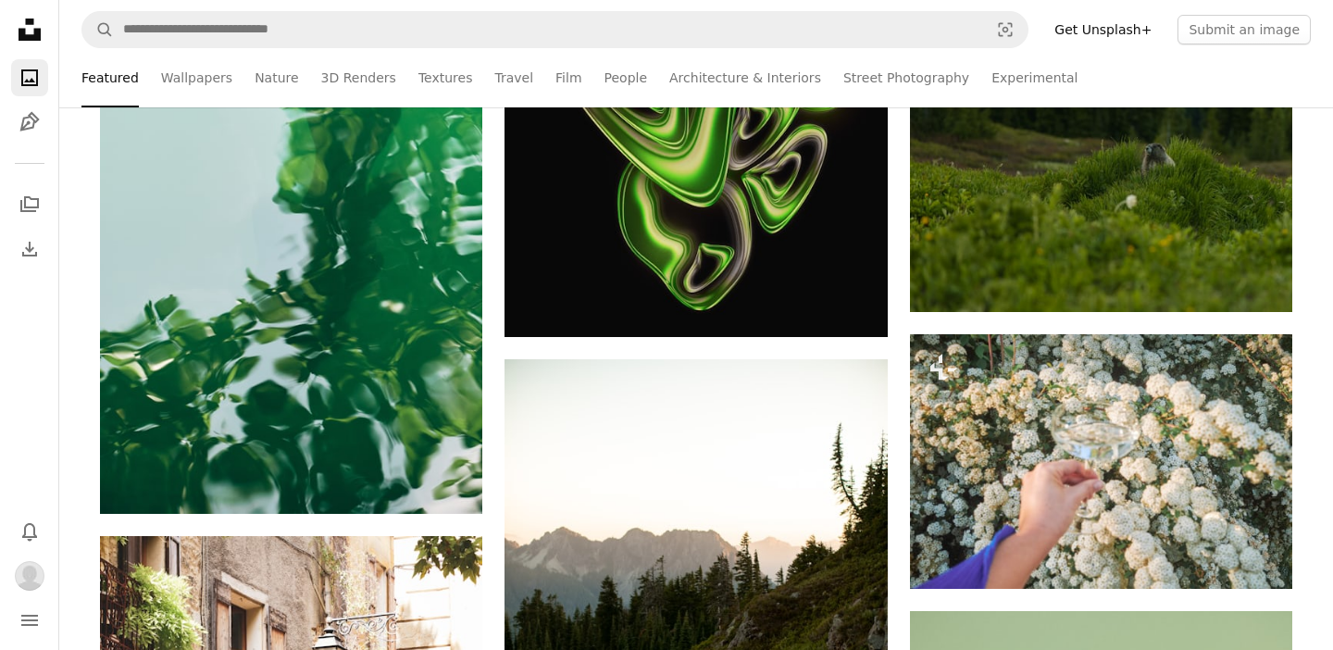
scroll to position [27341, 0]
